Goal: Information Seeking & Learning: Learn about a topic

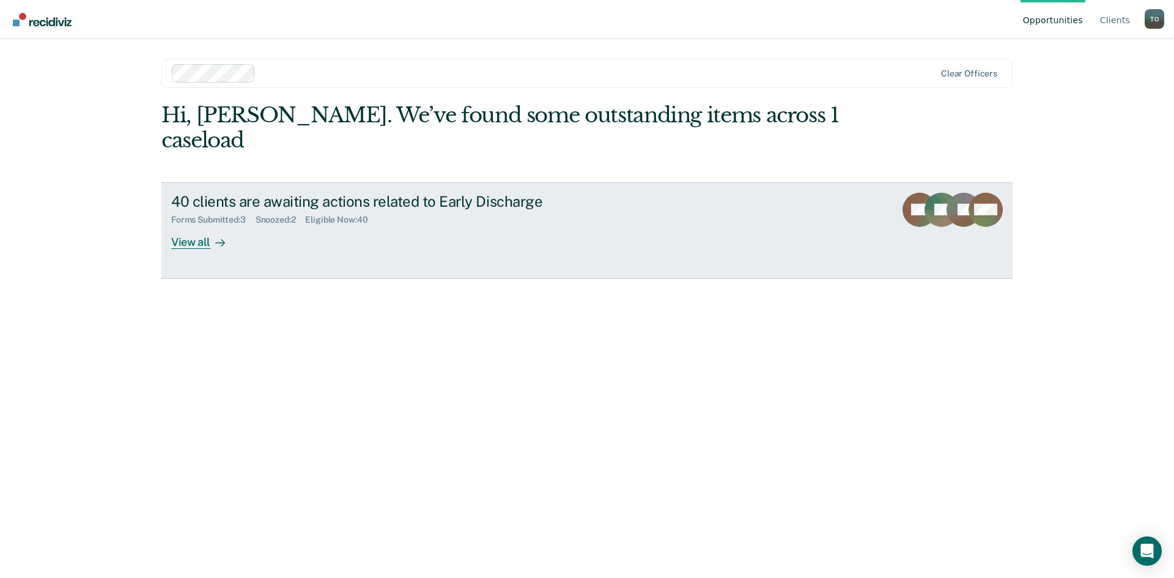
click at [184, 225] on div "View all" at bounding box center [205, 237] width 68 height 24
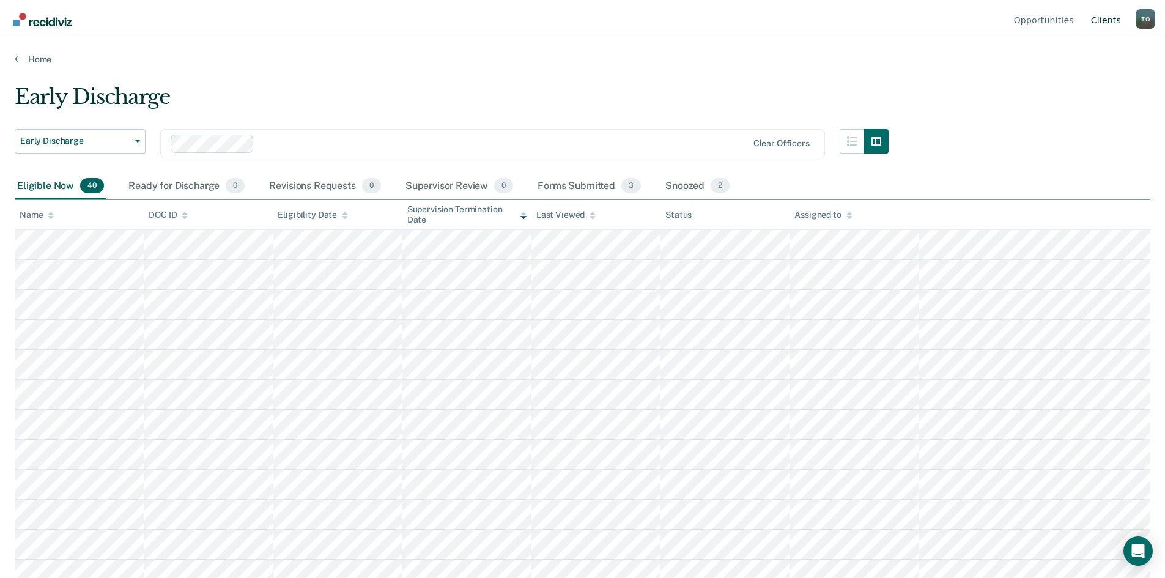
click at [1109, 24] on link "Client s" at bounding box center [1106, 19] width 35 height 39
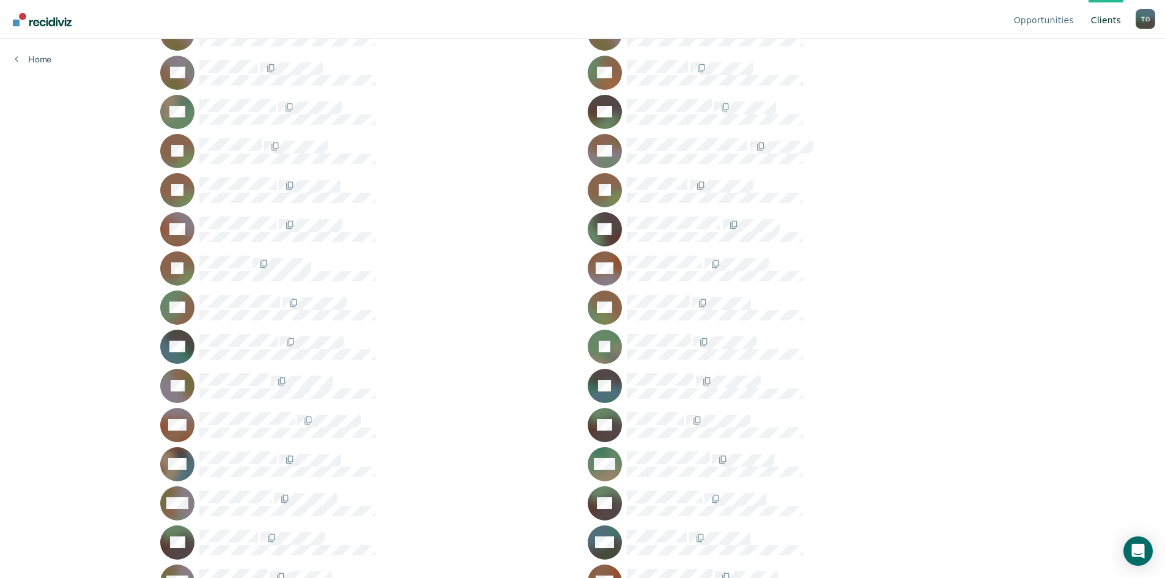
scroll to position [2888, 0]
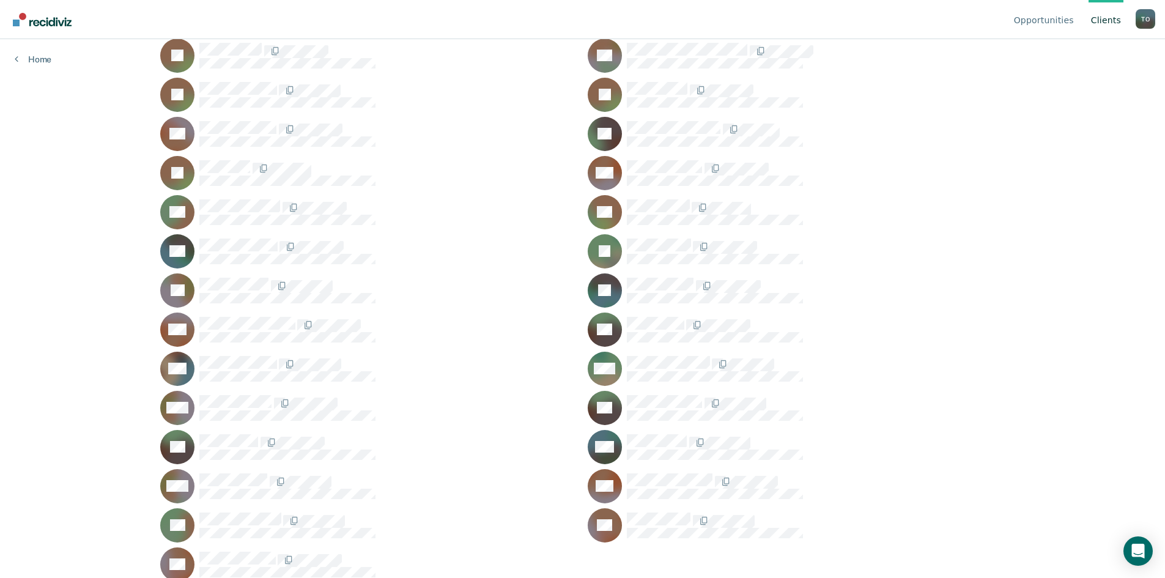
drag, startPoint x: 1170, startPoint y: 103, endPoint x: 916, endPoint y: 375, distance: 371.7
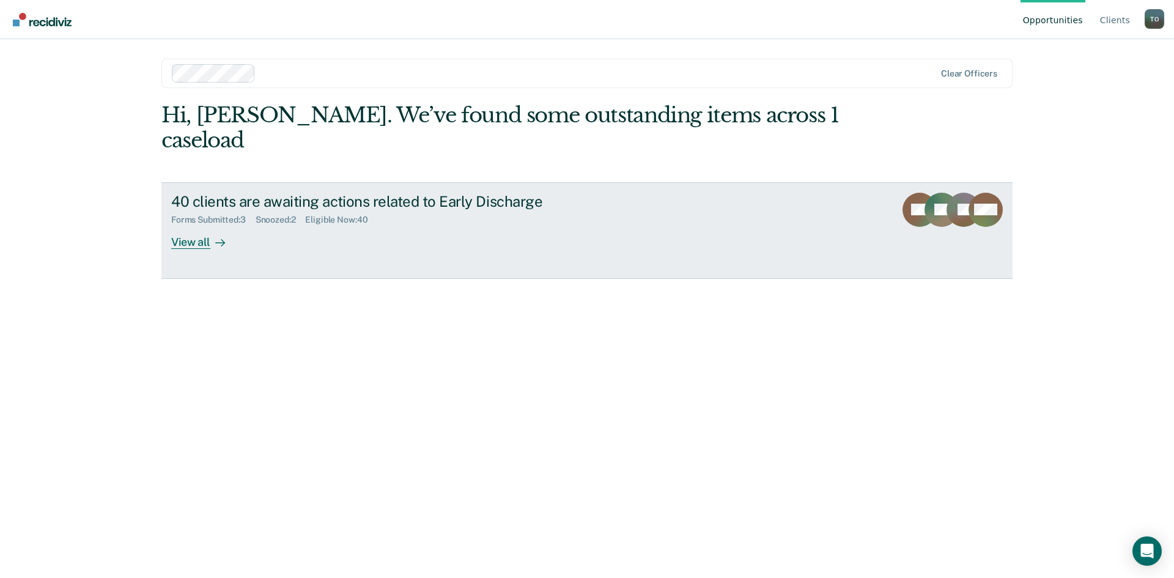
click at [172, 225] on div "View all" at bounding box center [205, 237] width 68 height 24
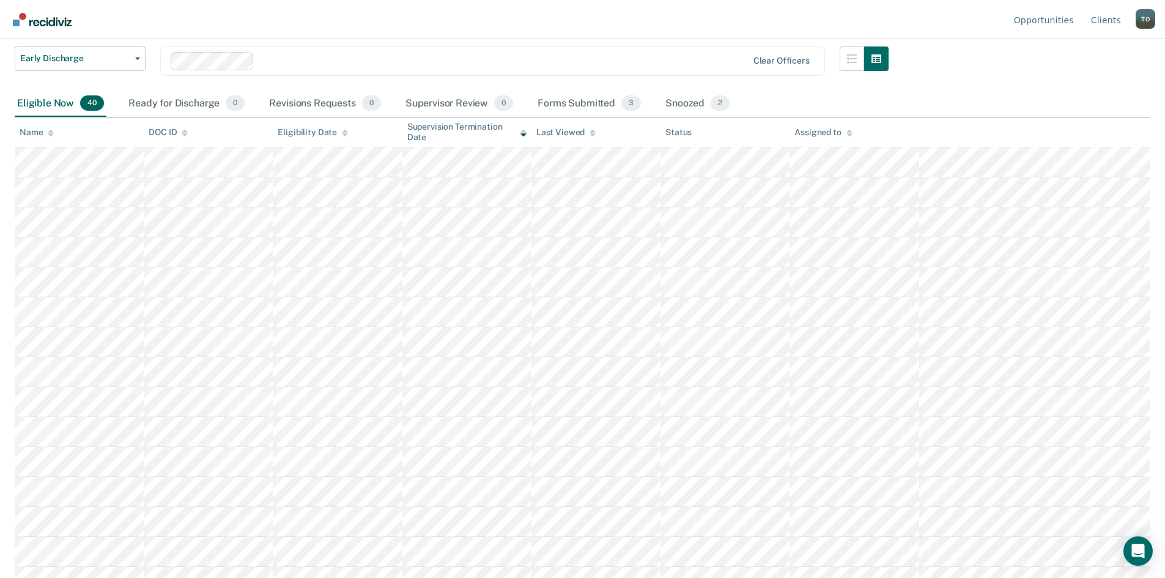
scroll to position [61, 0]
